Goal: Task Accomplishment & Management: Complete application form

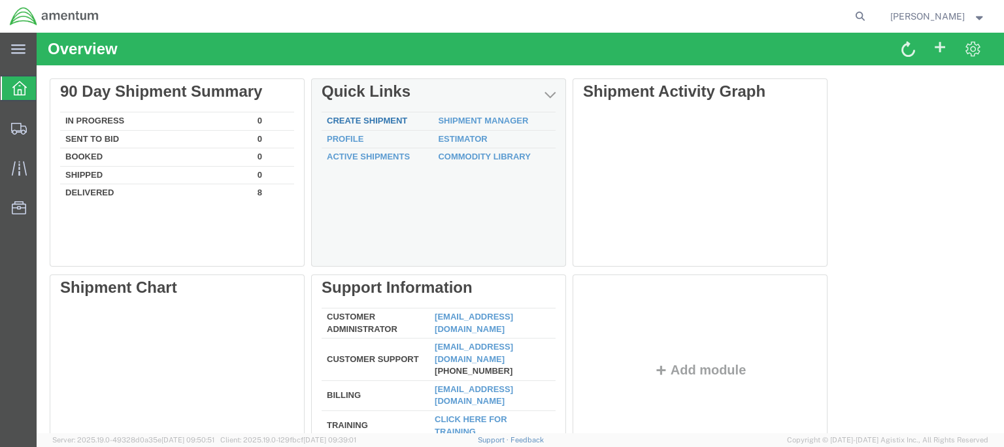
click at [384, 119] on link "Create Shipment" at bounding box center [367, 121] width 80 height 10
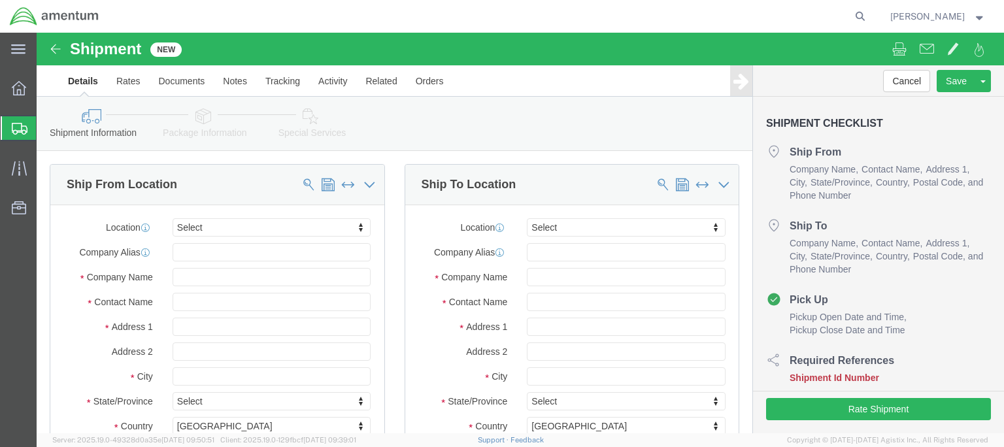
select select
click input "text"
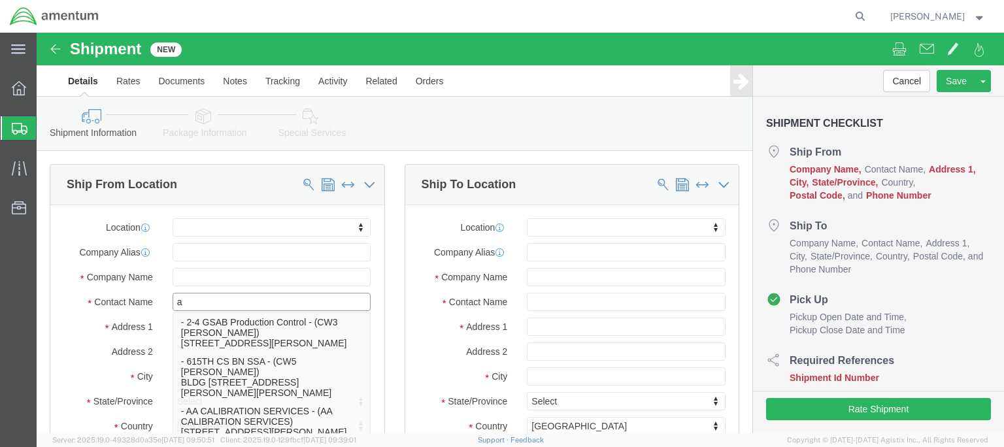
type input "al"
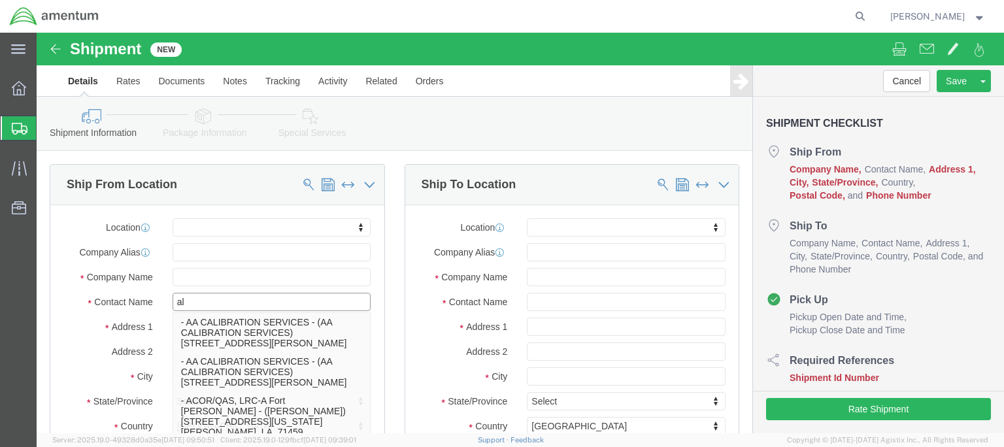
click p "- Amentum - ([PERSON_NAME]/[PERSON_NAME]) [STREET_ADDRESS][PERSON_NAME][PERSON_…"
select select
type input "Amentum"
type input "[PERSON_NAME]/[PERSON_NAME]"
type input "[STREET_ADDRESS][PERSON_NAME][PERSON_NAME]"
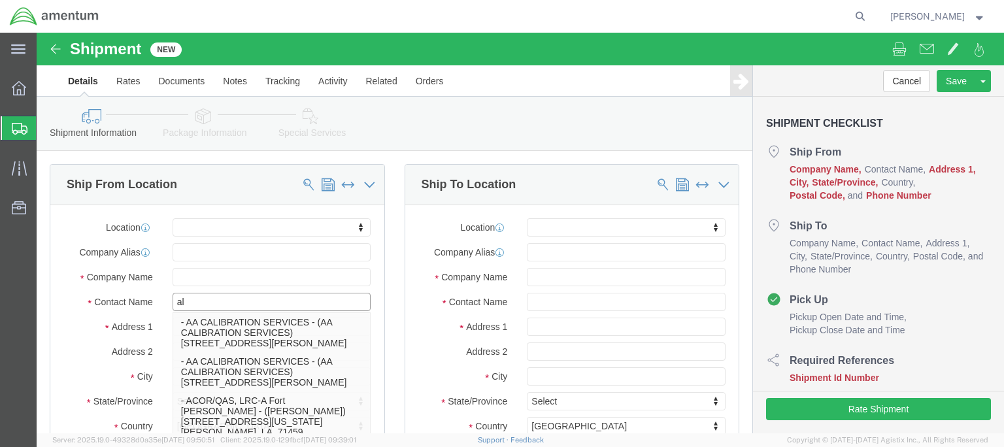
type input "Ft. Bliss"
type input "79918"
select select "[GEOGRAPHIC_DATA]"
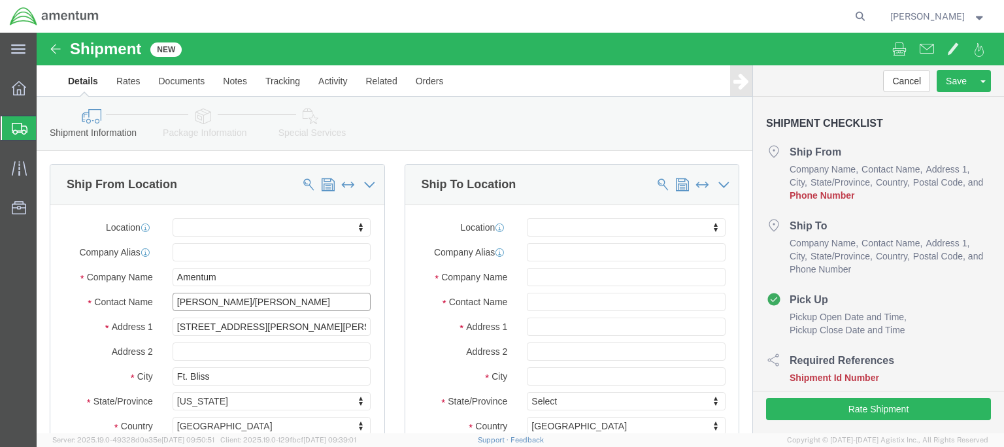
type input "[PERSON_NAME]/[PERSON_NAME]"
click input "text"
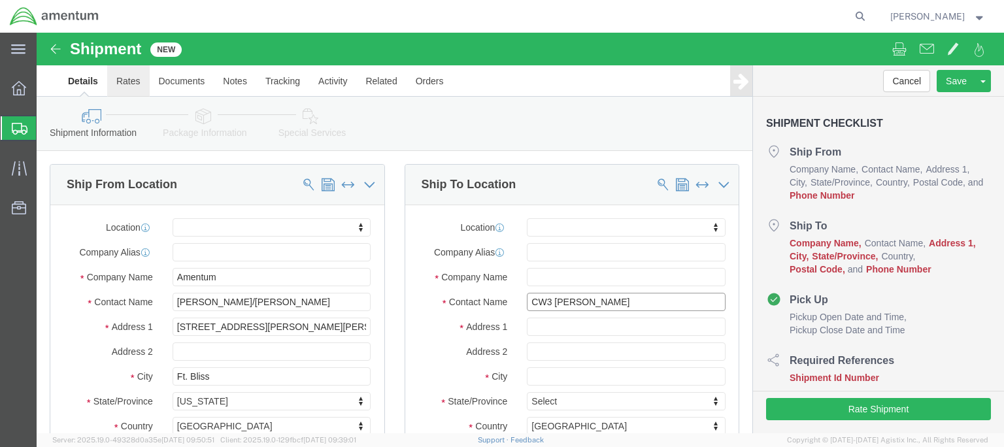
type input "CW3 [PERSON_NAME]"
click button "Cancel"
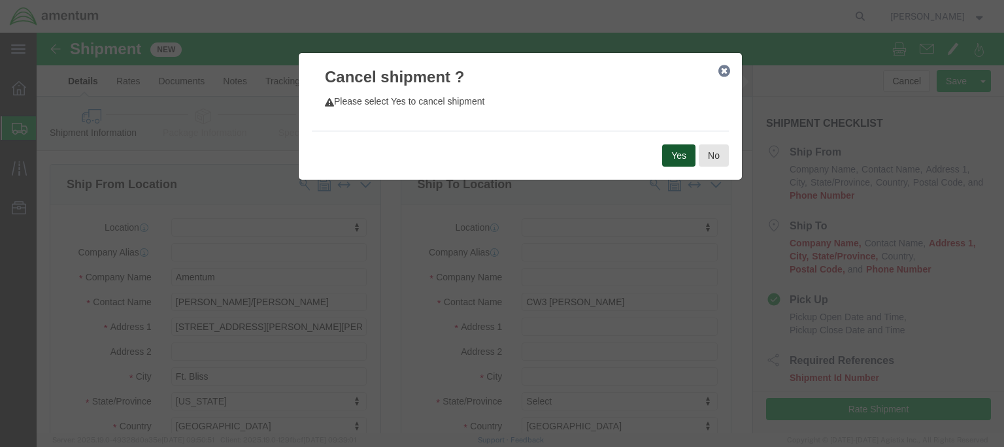
click button "Yes"
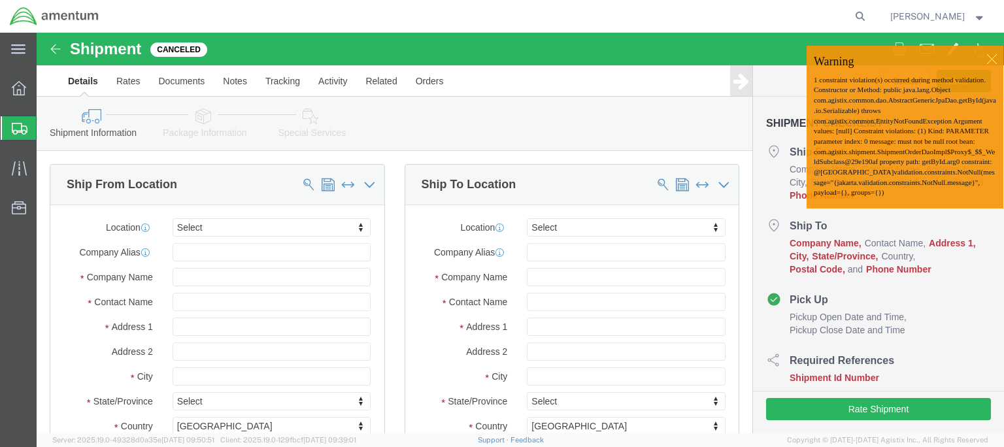
click at [531, 12] on agx-global-search at bounding box center [662, 16] width 418 height 33
click at [18, 86] on icon at bounding box center [19, 88] width 14 height 14
